Goal: Navigation & Orientation: Find specific page/section

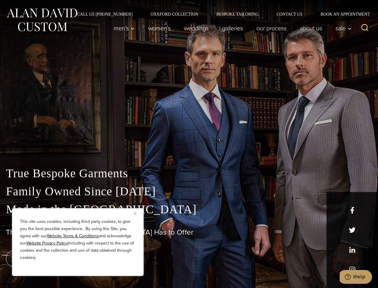
click at [189, 144] on div "True Bespoke Garments Family Owned Since [DATE] Made in [GEOGRAPHIC_DATA] The B…" at bounding box center [189, 210] width 378 height 153
click at [138, 213] on button "Close" at bounding box center [137, 212] width 7 height 7
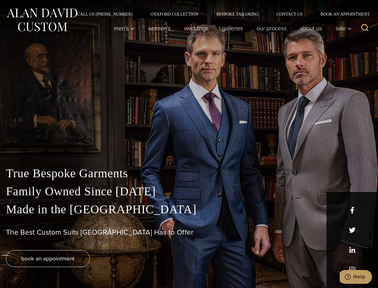
click at [78, 268] on div "True Bespoke Garments Family Owned Since [DATE] Made in [GEOGRAPHIC_DATA] The B…" at bounding box center [189, 225] width 378 height 123
click at [365, 28] on icon "Search" at bounding box center [365, 27] width 9 height 9
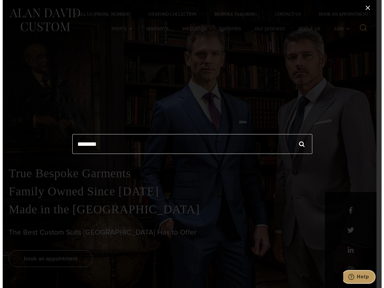
click at [354, 277] on icon "Help" at bounding box center [351, 277] width 6 height 6
